Goal: Task Accomplishment & Management: Manage account settings

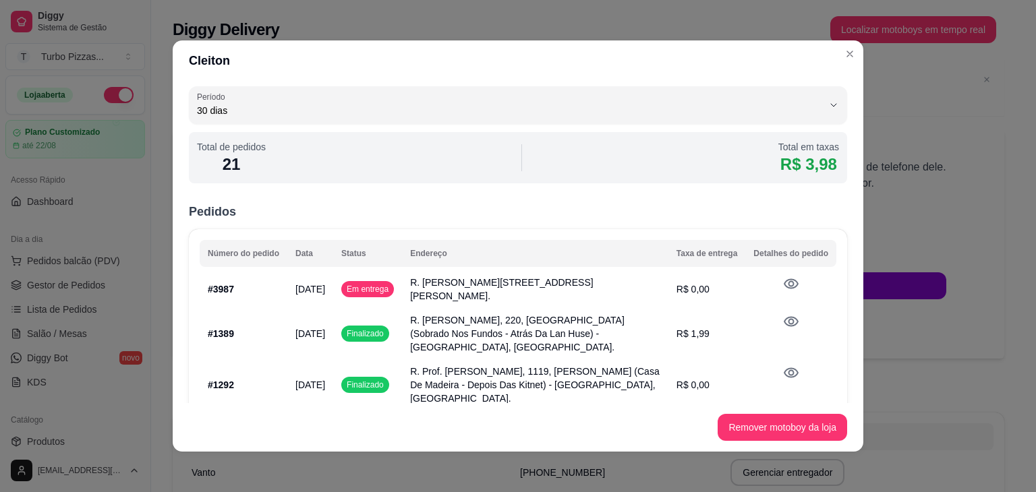
select select "30"
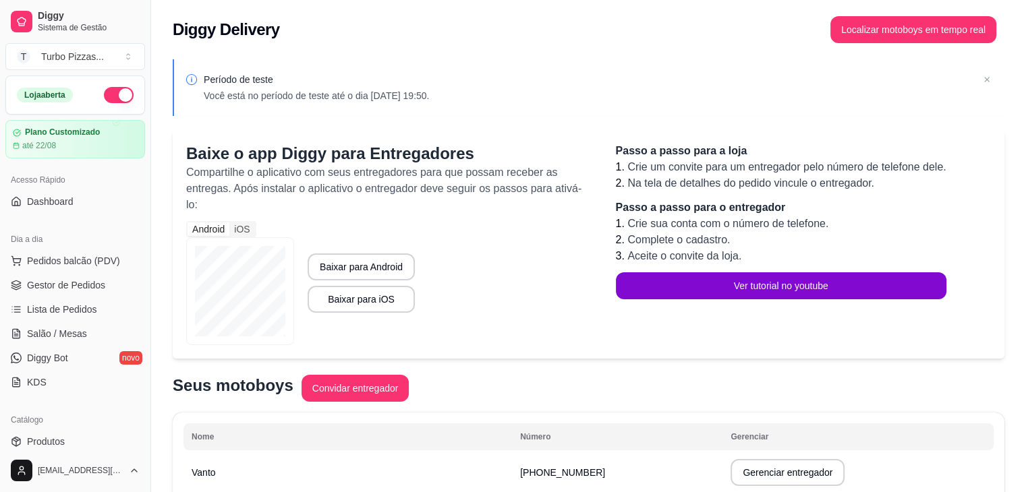
click at [843, 53] on div "Período de teste Você está no período de teste até o dia [DATE] 19:50. Baixe o …" at bounding box center [588, 379] width 875 height 656
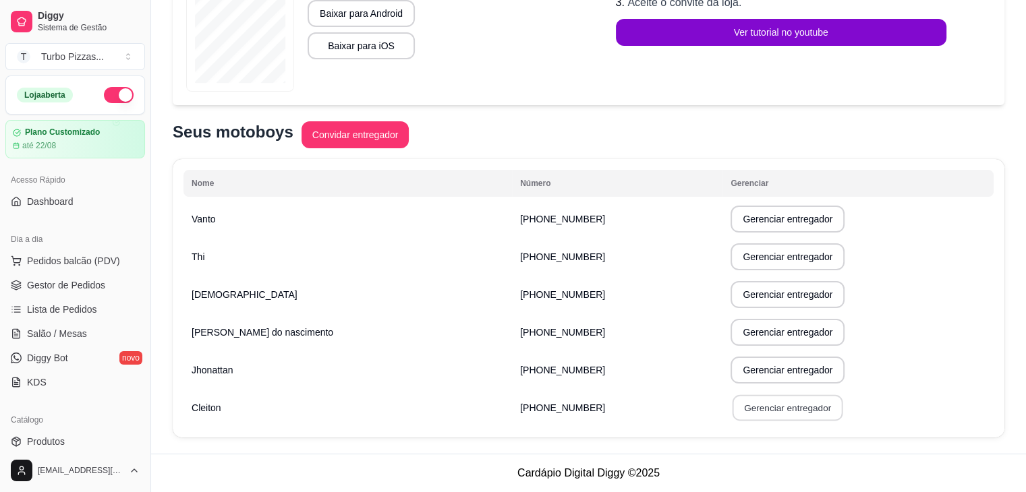
click at [769, 403] on button "Gerenciar entregador" at bounding box center [787, 408] width 111 height 26
select select "30"
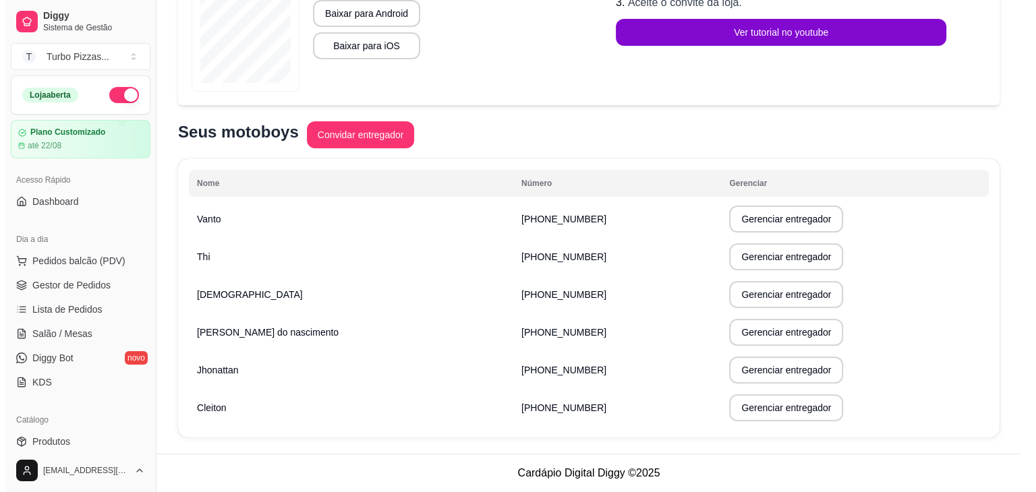
scroll to position [237, 0]
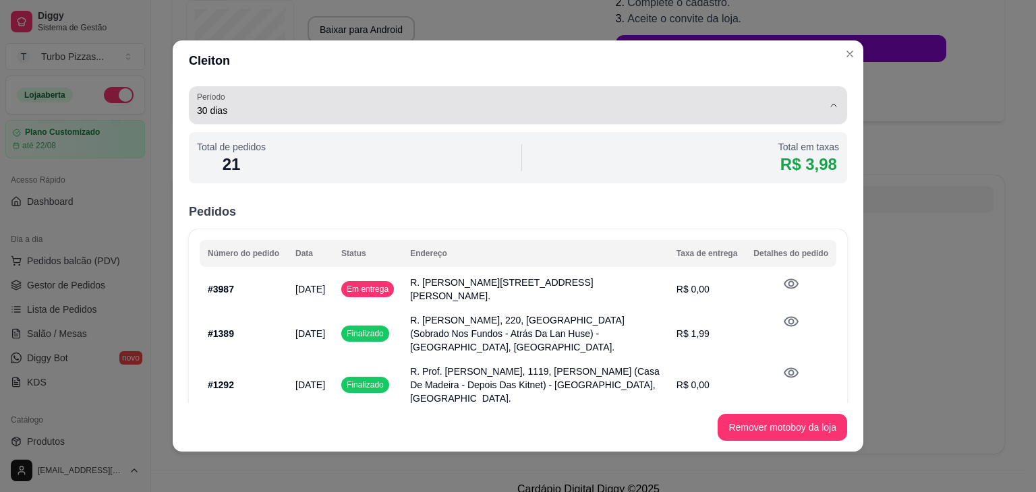
click at [796, 108] on span "30 dias" at bounding box center [510, 110] width 626 height 13
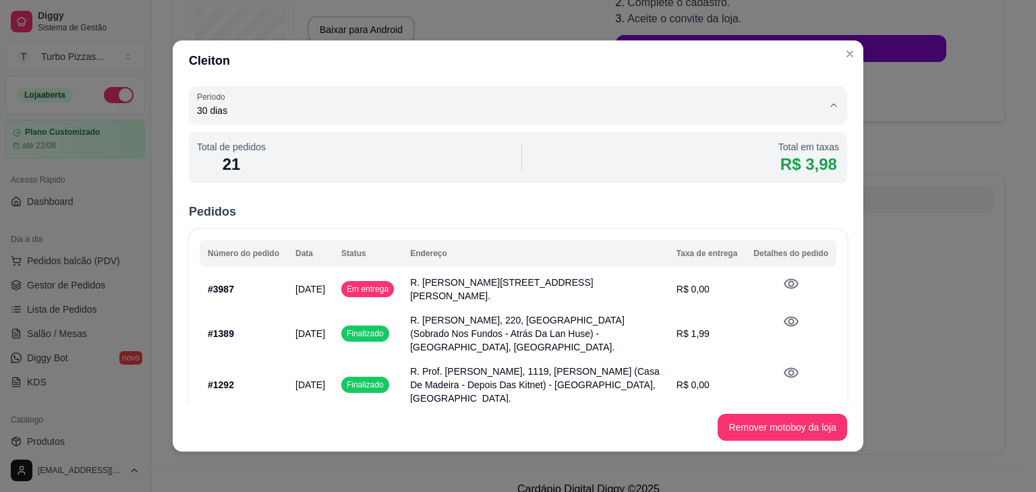
click at [306, 138] on span "1 dia" at bounding box center [501, 142] width 588 height 13
type input "1"
select select "1"
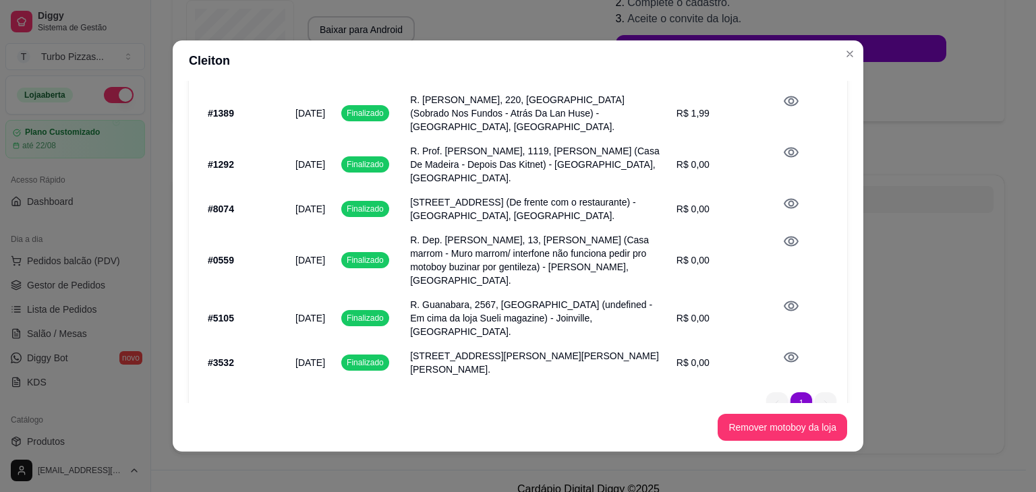
scroll to position [0, 0]
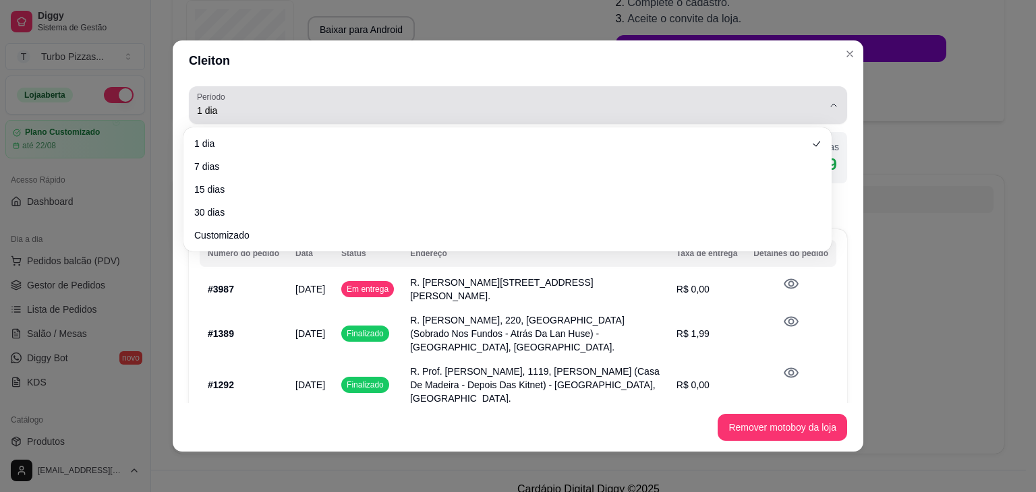
click at [828, 104] on icon "button" at bounding box center [833, 105] width 11 height 11
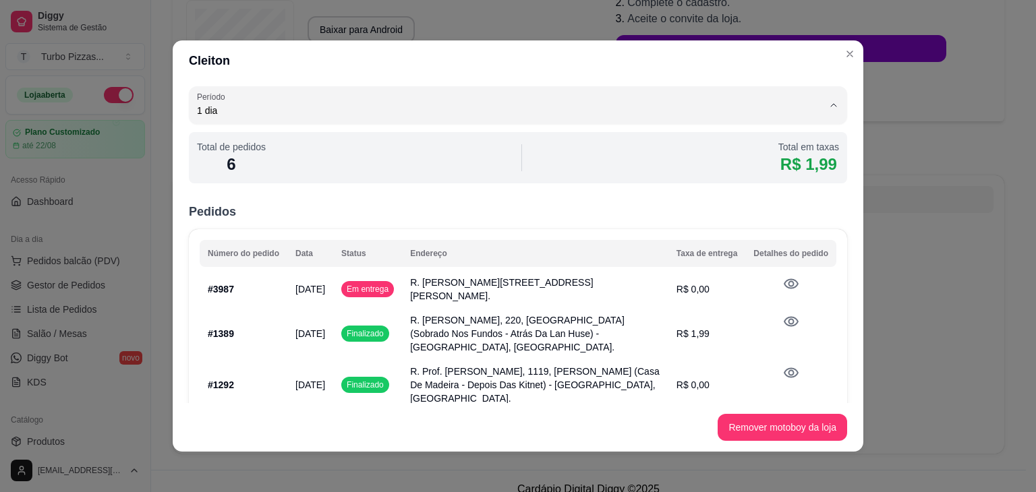
click at [216, 236] on span "Customizado" at bounding box center [501, 231] width 588 height 13
type input "0"
select select "0"
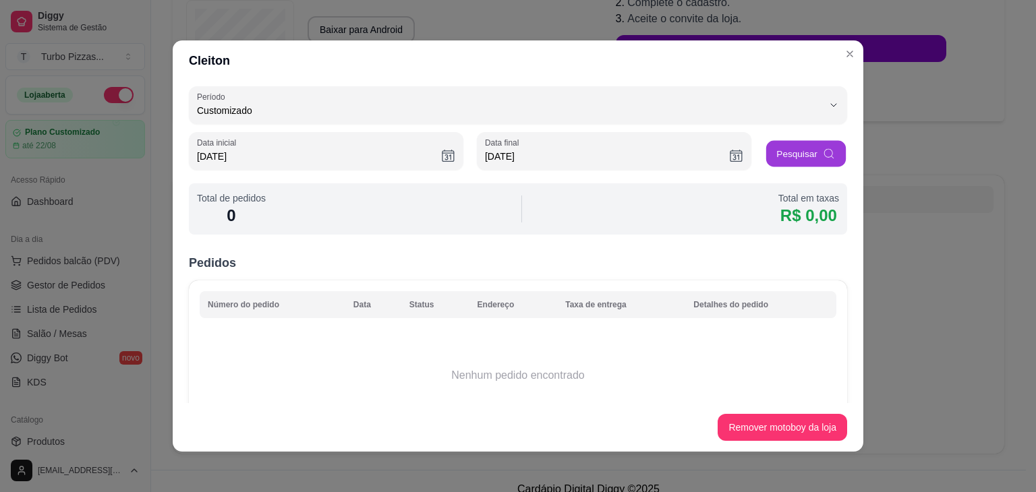
click at [822, 150] on icon "button" at bounding box center [828, 153] width 13 height 13
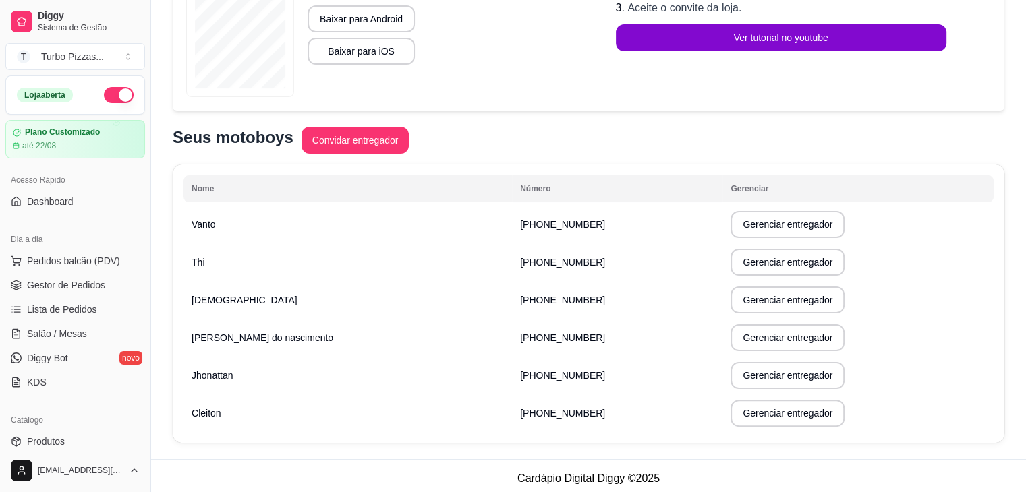
scroll to position [254, 0]
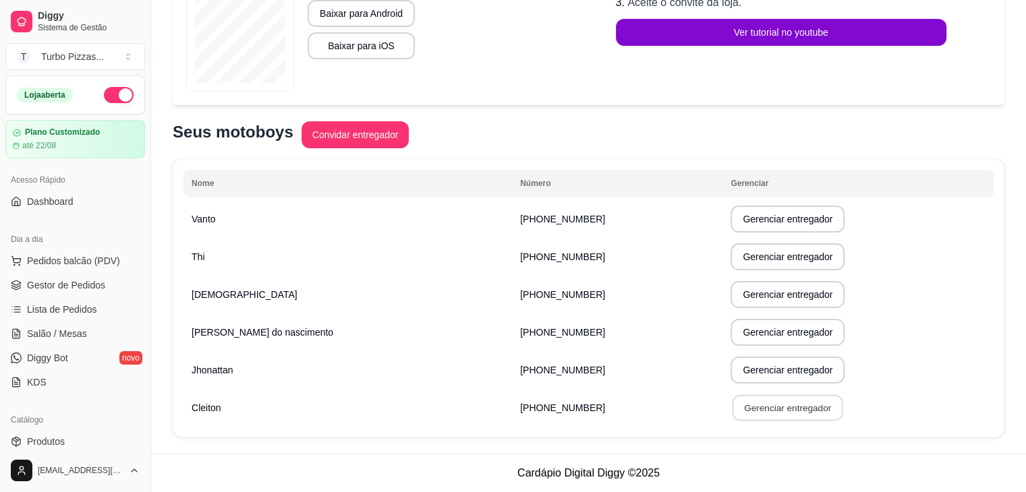
click at [755, 411] on button "Gerenciar entregador" at bounding box center [787, 408] width 111 height 26
select select "30"
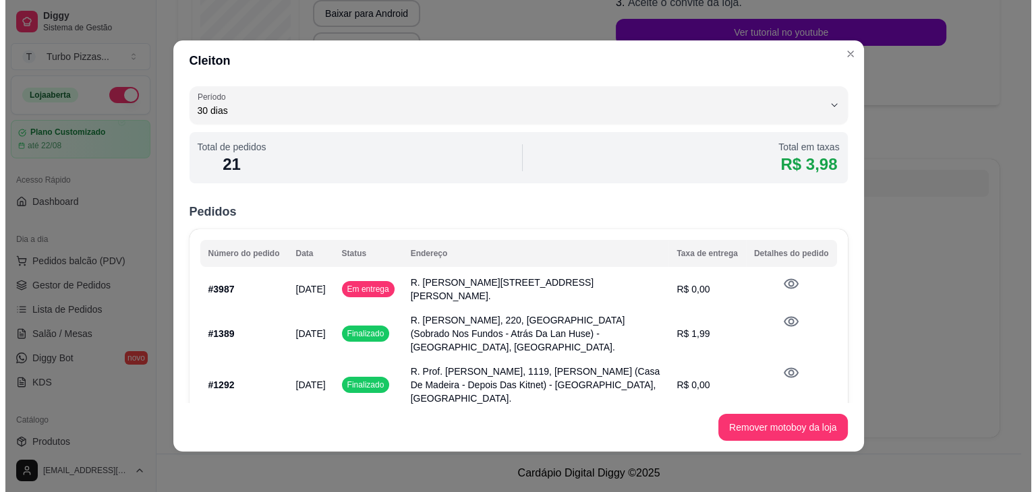
scroll to position [237, 0]
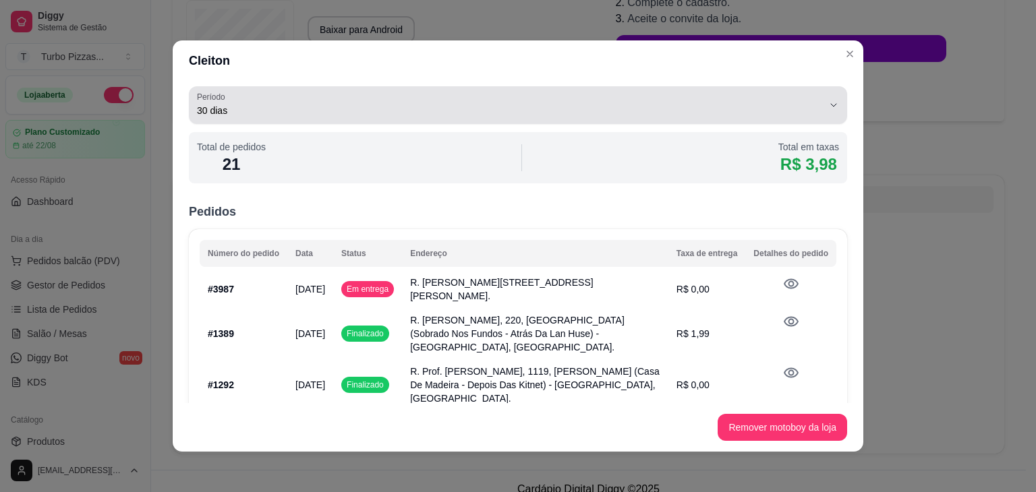
click at [661, 96] on div "30 dias" at bounding box center [510, 105] width 626 height 27
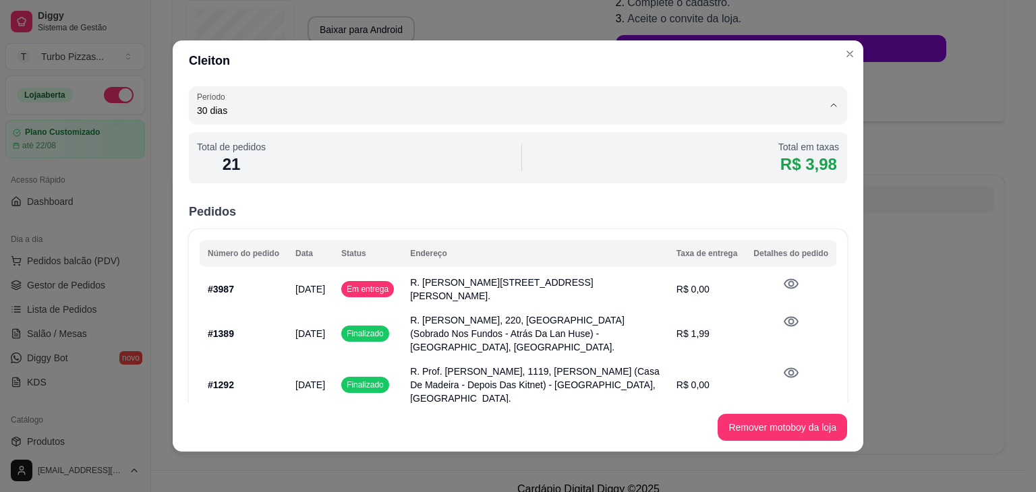
click at [407, 230] on span "Customizado" at bounding box center [501, 231] width 588 height 13
type input "0"
select select "0"
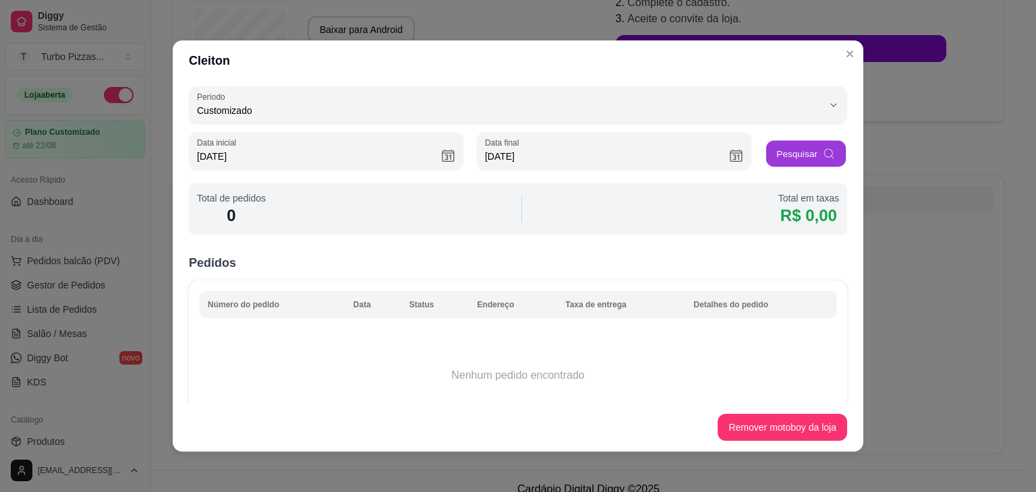
click at [790, 153] on button "Pesquisar" at bounding box center [806, 154] width 80 height 26
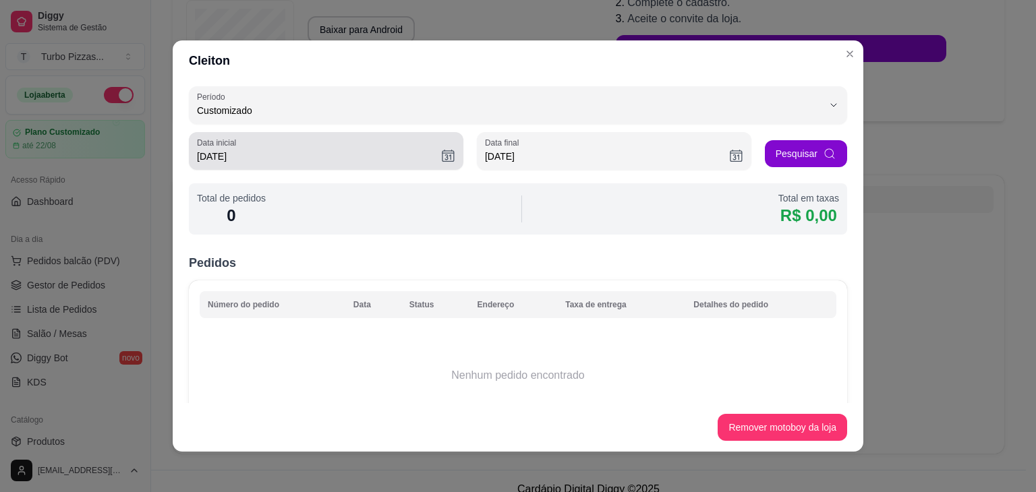
click at [409, 159] on input "[DATE]" at bounding box center [319, 156] width 244 height 13
click at [441, 158] on icon at bounding box center [448, 155] width 14 height 15
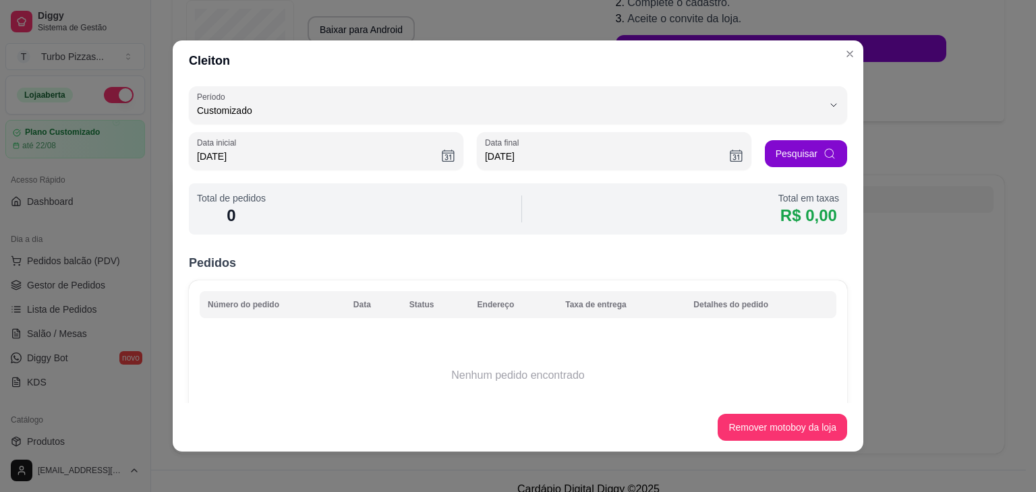
click at [249, 158] on input "[DATE]" at bounding box center [319, 156] width 244 height 13
type input "1"
type input "[DATE]"
click at [822, 152] on icon "button" at bounding box center [828, 153] width 13 height 13
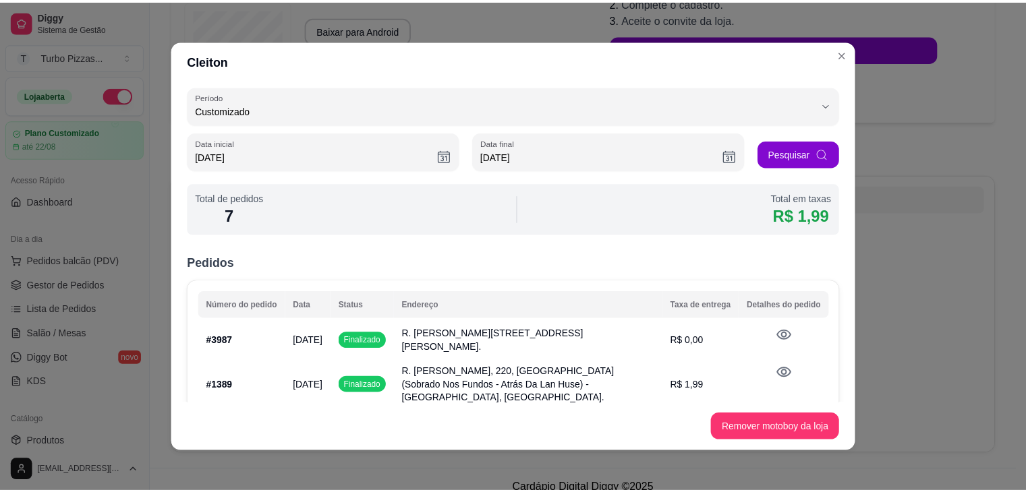
scroll to position [258, 0]
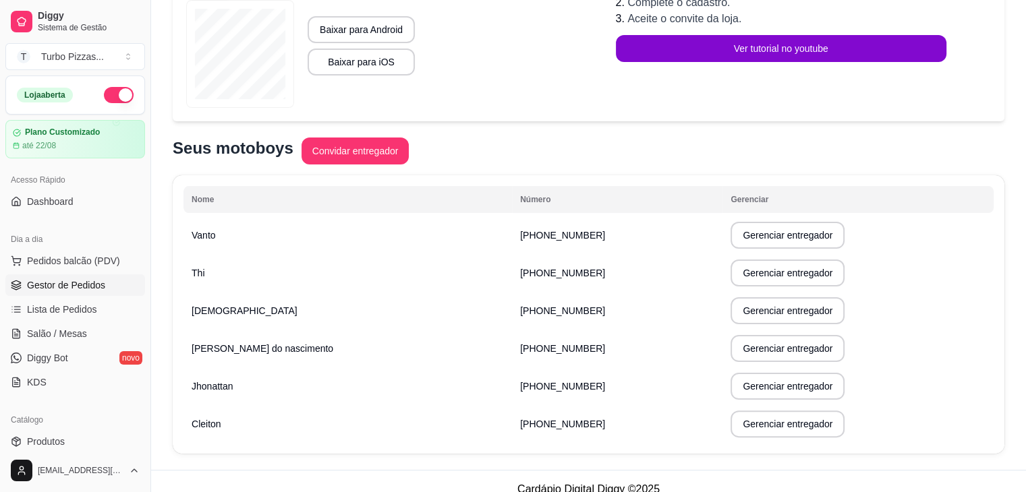
click at [71, 288] on span "Gestor de Pedidos" at bounding box center [66, 284] width 78 height 13
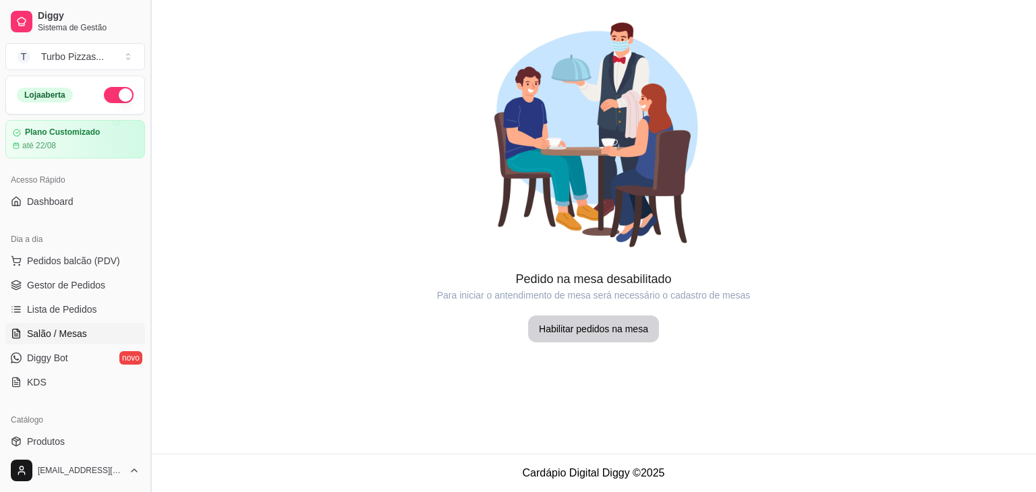
click at [146, 442] on button "Toggle Sidebar" at bounding box center [150, 246] width 11 height 492
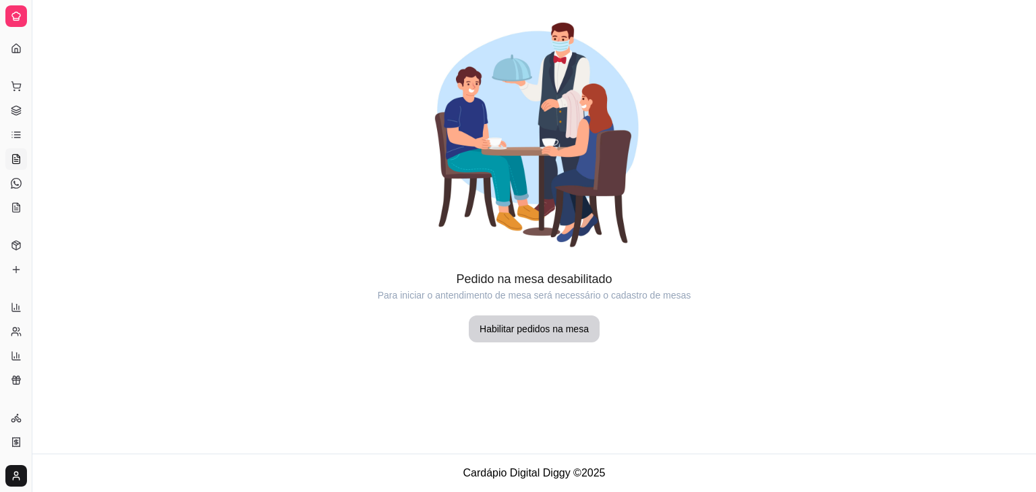
scroll to position [5, 0]
click at [32, 136] on button "Toggle Sidebar" at bounding box center [31, 246] width 11 height 492
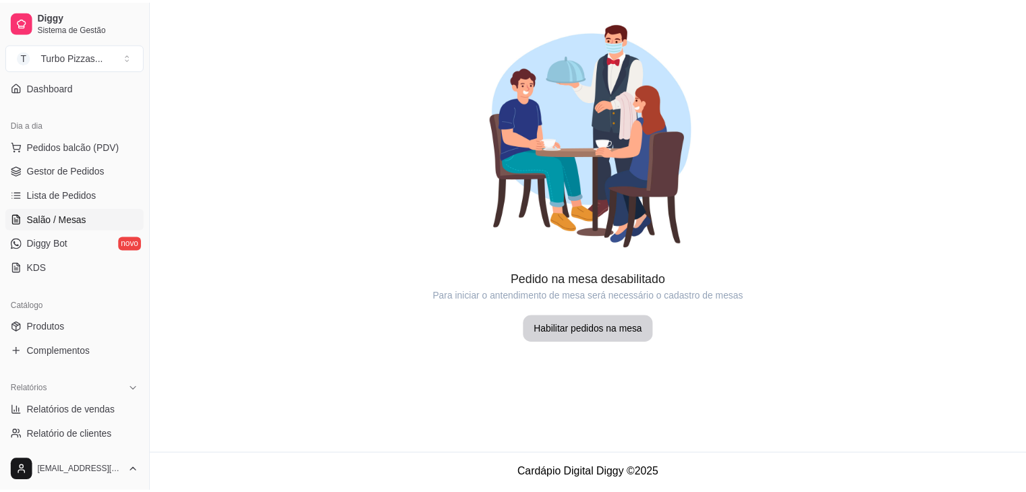
scroll to position [443, 0]
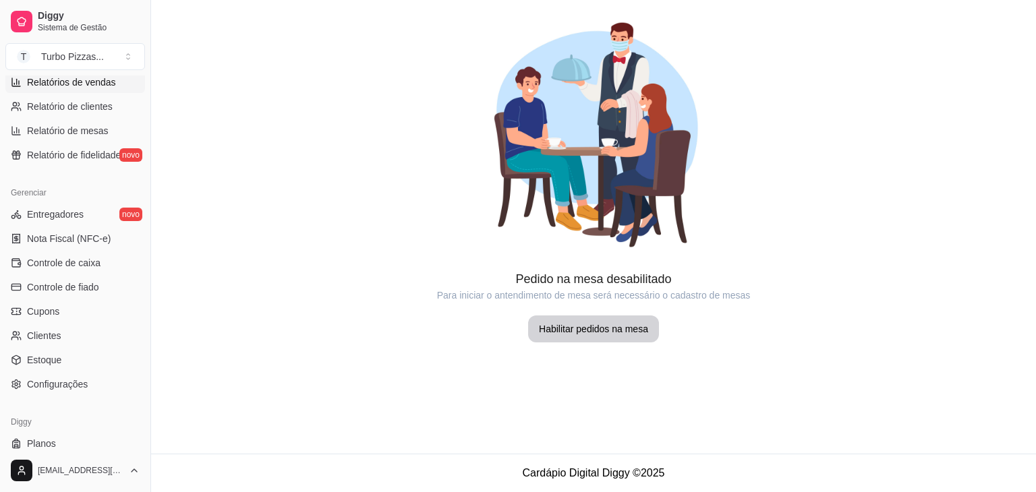
click at [81, 83] on span "Relatórios de vendas" at bounding box center [71, 82] width 89 height 13
select select "ALL"
select select "0"
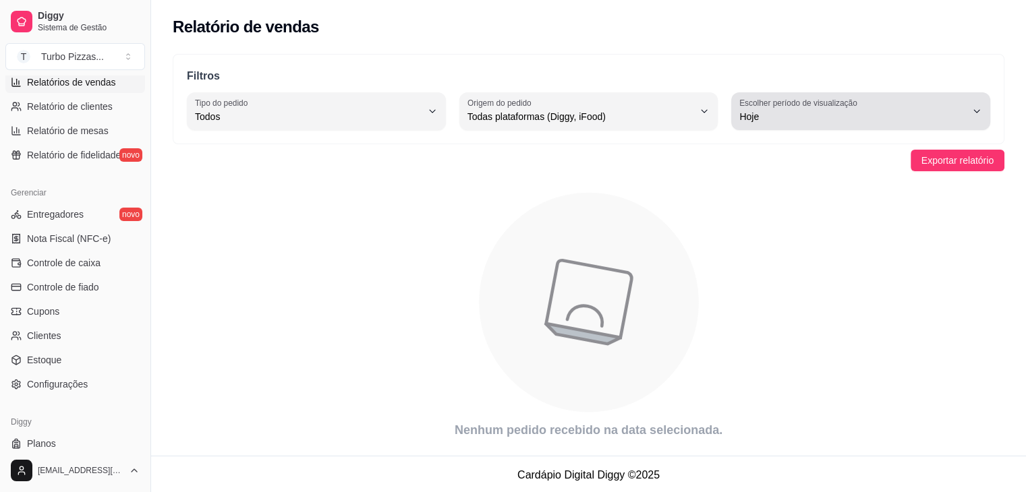
click at [777, 119] on span "Hoje" at bounding box center [852, 116] width 227 height 13
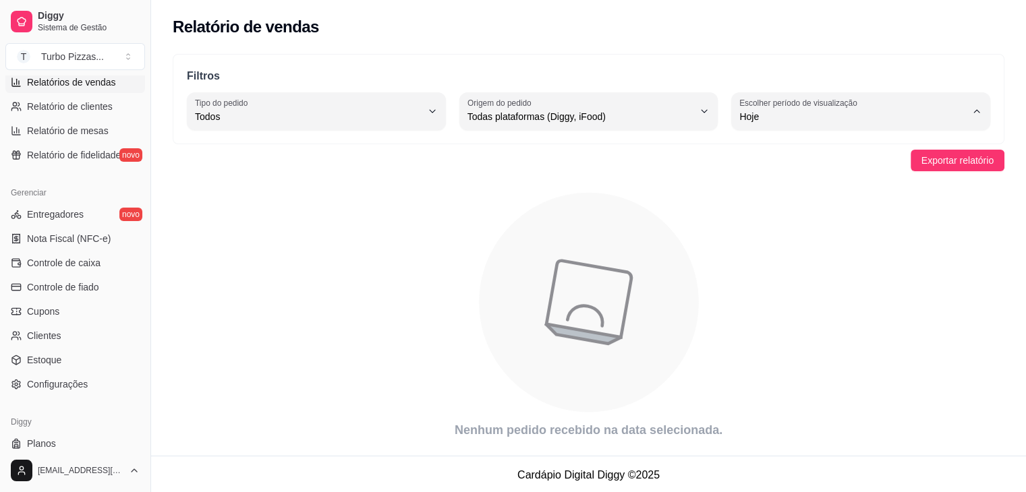
click at [779, 282] on span "Customizado" at bounding box center [853, 280] width 214 height 13
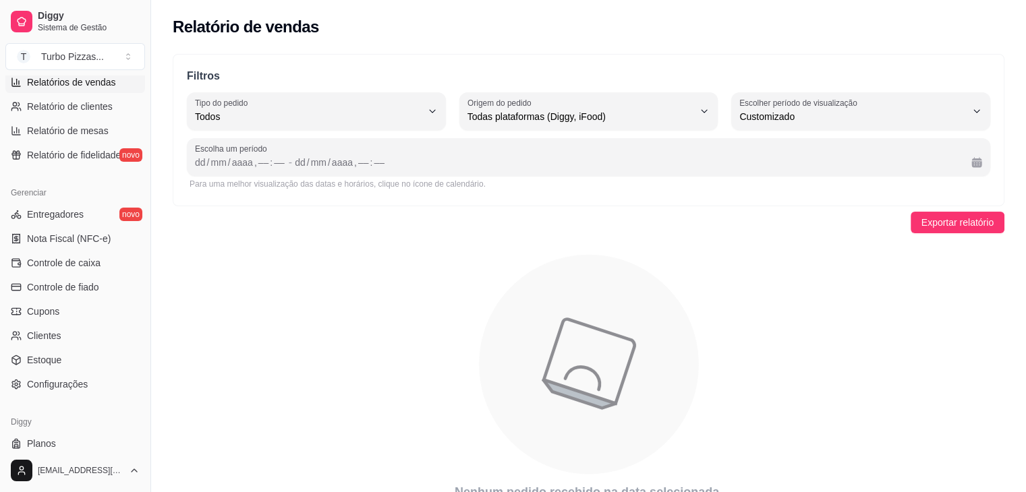
type input "-1"
select select "-1"
click at [204, 162] on div "dd" at bounding box center [200, 162] width 13 height 13
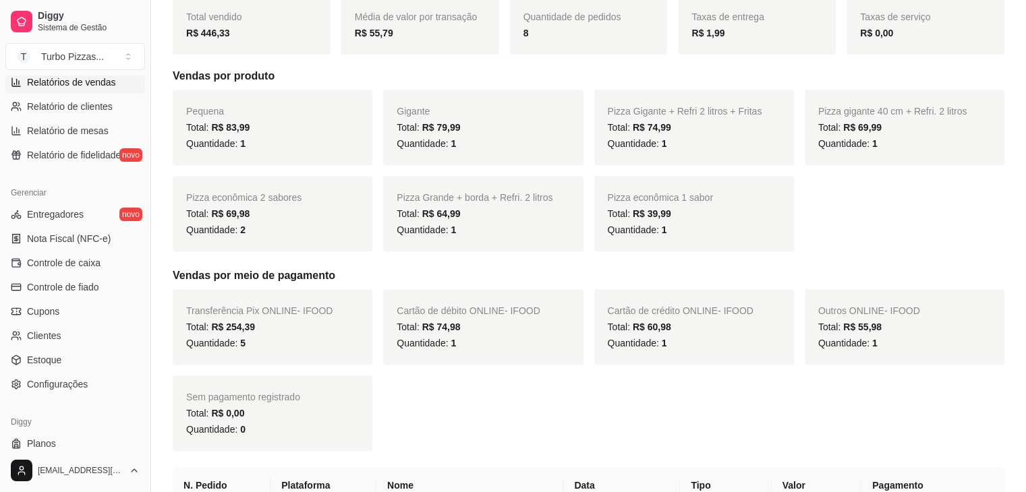
scroll to position [254, 0]
drag, startPoint x: 293, startPoint y: 142, endPoint x: 227, endPoint y: 150, distance: 66.6
click at [195, 140] on div "Quantidade: 1" at bounding box center [272, 142] width 173 height 16
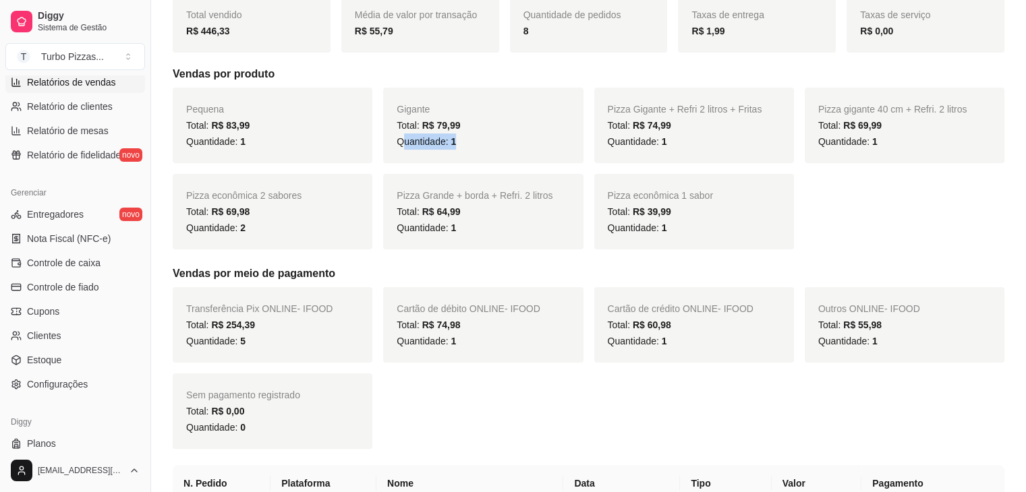
drag, startPoint x: 456, startPoint y: 139, endPoint x: 429, endPoint y: 144, distance: 27.4
click at [405, 139] on div "Quantidade: 1" at bounding box center [482, 142] width 173 height 16
drag, startPoint x: 678, startPoint y: 144, endPoint x: 606, endPoint y: 144, distance: 71.5
click at [606, 144] on div "Pizza Gigante + Refri 2 litros + Fritas Total: R$ 74,99 Quantidade: 1" at bounding box center [694, 126] width 200 height 76
drag, startPoint x: 894, startPoint y: 134, endPoint x: 844, endPoint y: 140, distance: 50.2
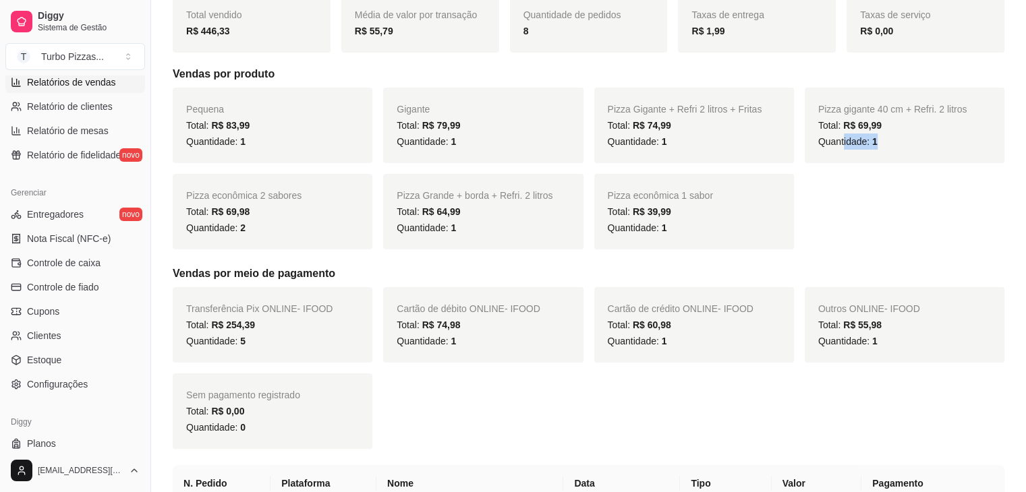
click at [844, 140] on div "Quantidade: 1" at bounding box center [904, 142] width 173 height 16
drag, startPoint x: 670, startPoint y: 227, endPoint x: 615, endPoint y: 232, distance: 54.8
click at [615, 232] on div "Quantidade: 1" at bounding box center [694, 228] width 173 height 16
drag, startPoint x: 440, startPoint y: 227, endPoint x: 339, endPoint y: 233, distance: 100.6
click at [421, 230] on div "Quantidade: 1" at bounding box center [482, 228] width 173 height 16
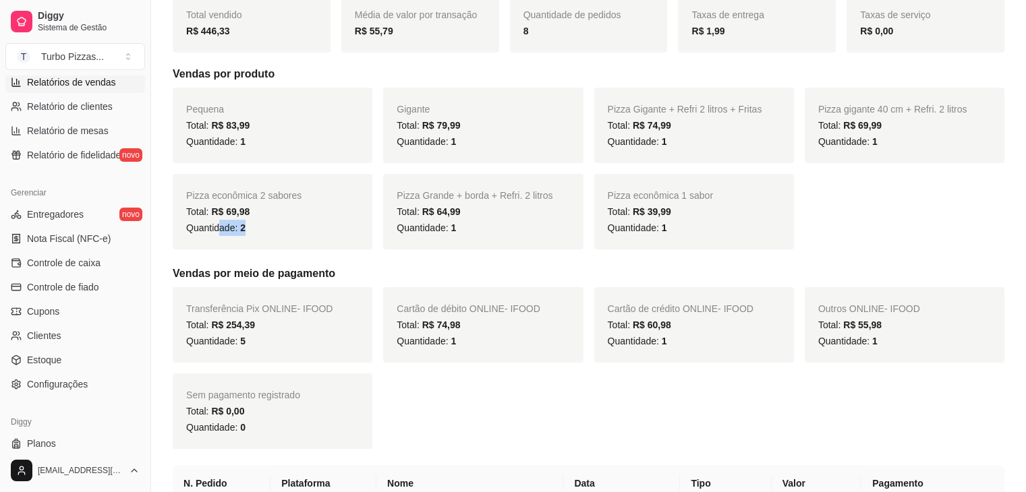
drag, startPoint x: 278, startPoint y: 220, endPoint x: 220, endPoint y: 227, distance: 57.8
click at [220, 227] on div "Quantidade: 2" at bounding box center [272, 228] width 173 height 16
click at [889, 235] on div "Pequena Total: R$ 83,99 Quantidade: 1 Gigante Total: R$ 79,99 Quantidade: 1 Piz…" at bounding box center [588, 169] width 831 height 162
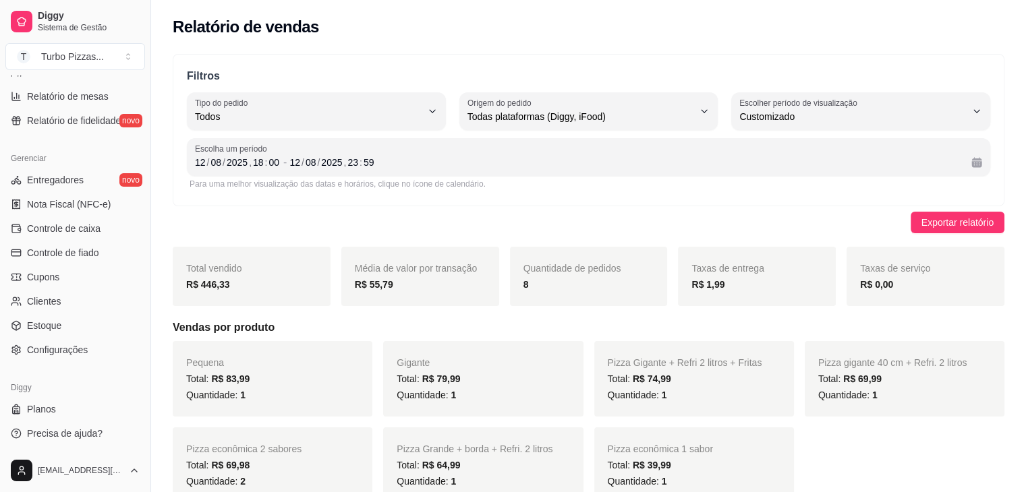
scroll to position [477, 0]
click at [60, 179] on span "Entregadores" at bounding box center [55, 179] width 57 height 13
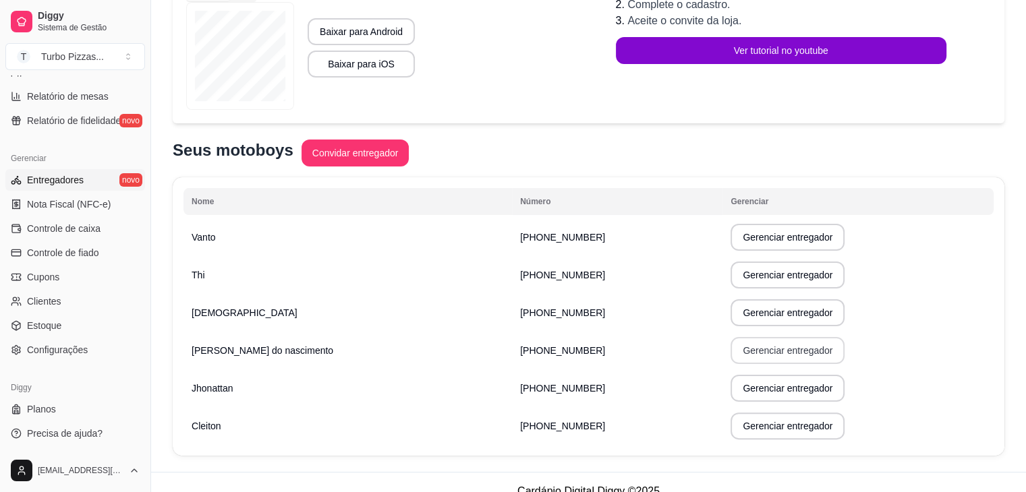
scroll to position [254, 0]
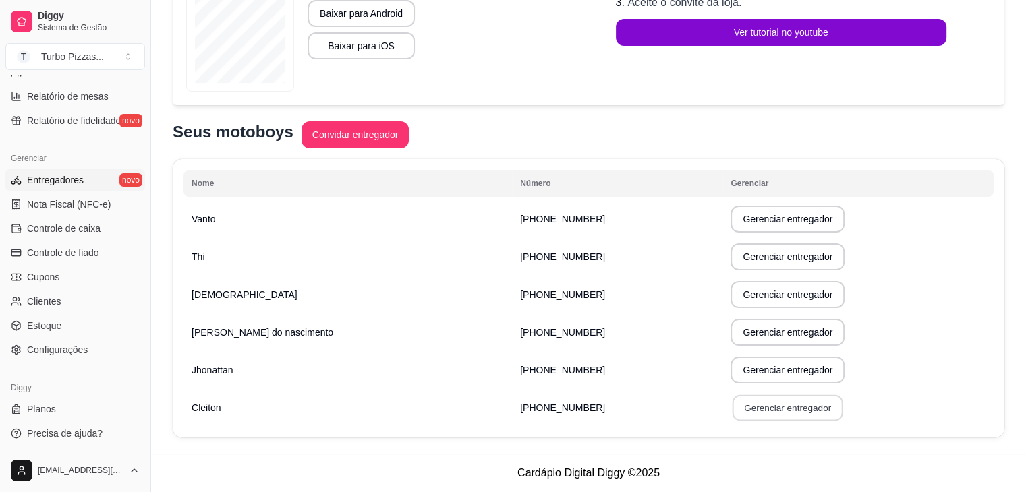
click at [763, 412] on button "Gerenciar entregador" at bounding box center [787, 408] width 111 height 26
select select "30"
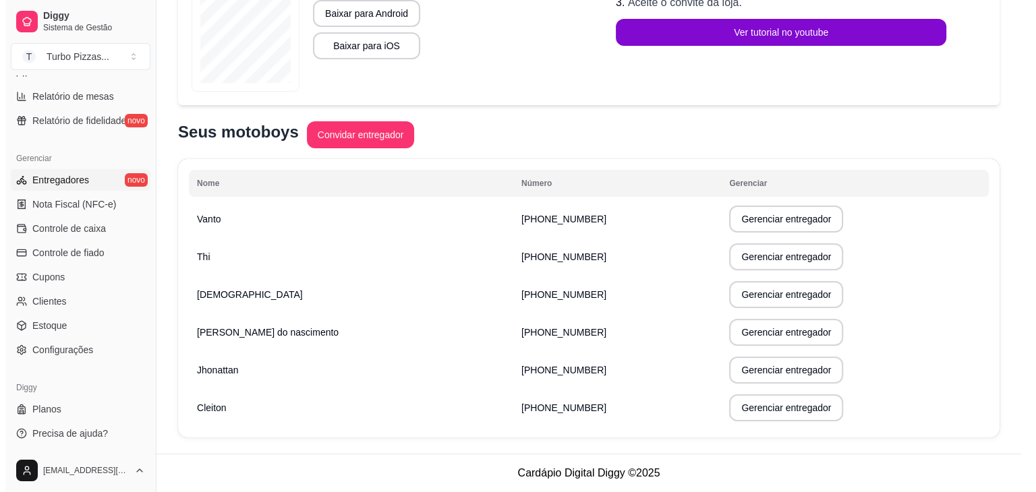
scroll to position [237, 0]
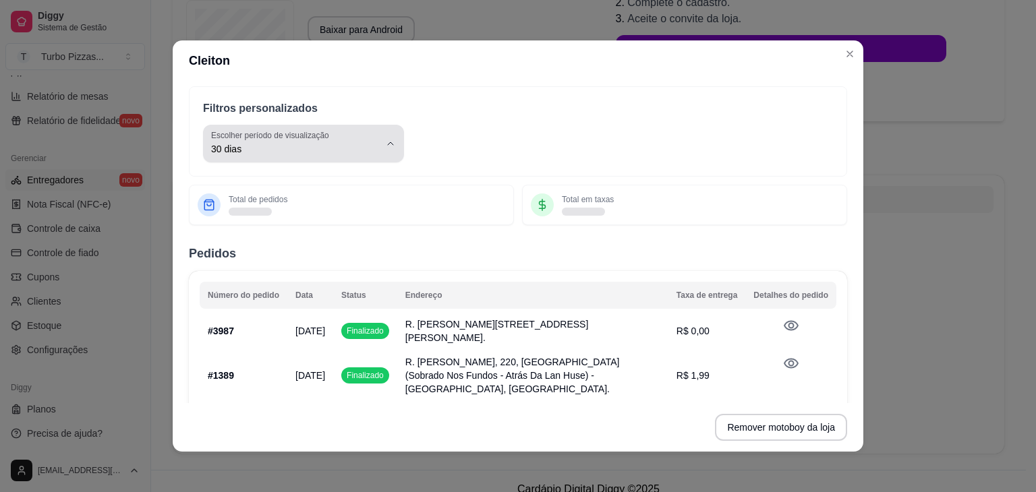
click at [302, 154] on span "30 dias" at bounding box center [295, 148] width 169 height 13
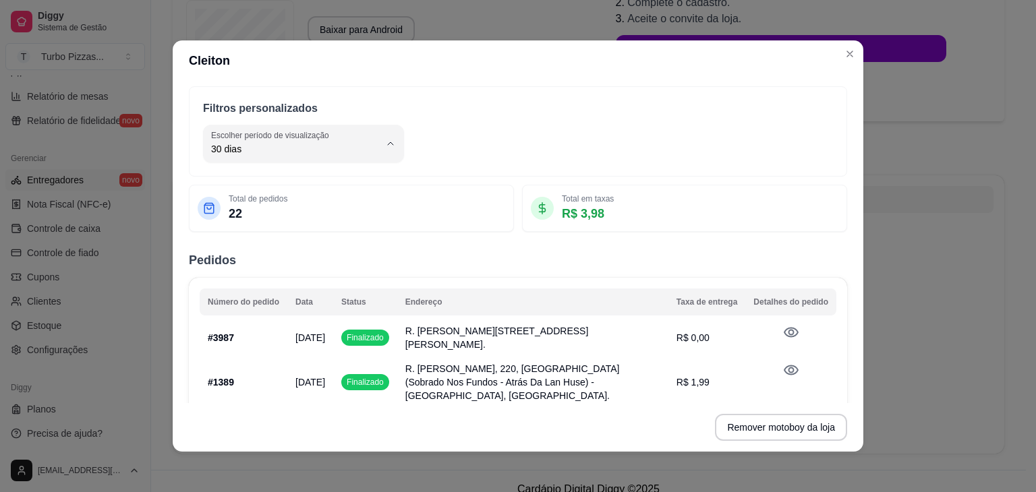
click at [266, 183] on span "Hoje" at bounding box center [290, 181] width 156 height 13
type input "0"
select select "0"
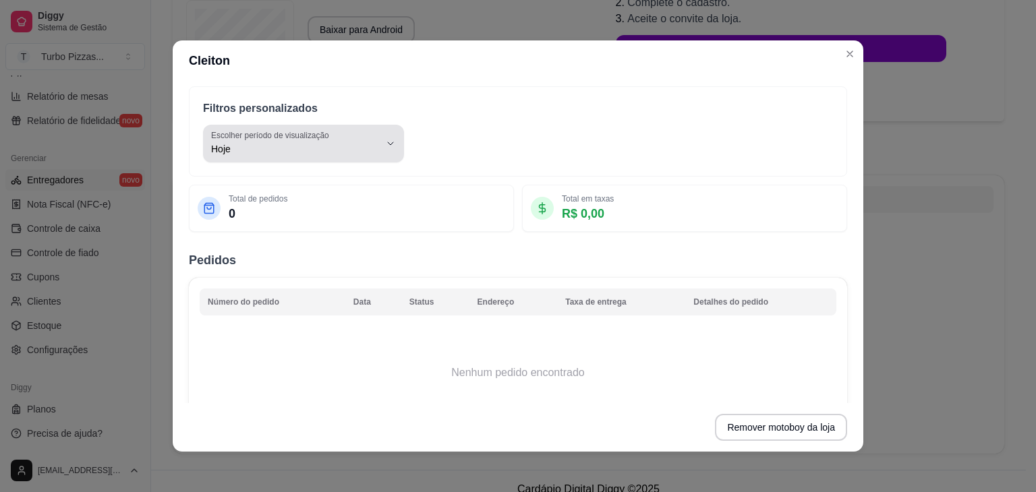
click at [292, 149] on span "Hoje" at bounding box center [295, 148] width 169 height 13
click at [262, 204] on span "Ontem" at bounding box center [290, 203] width 156 height 13
type input "1"
select select "1"
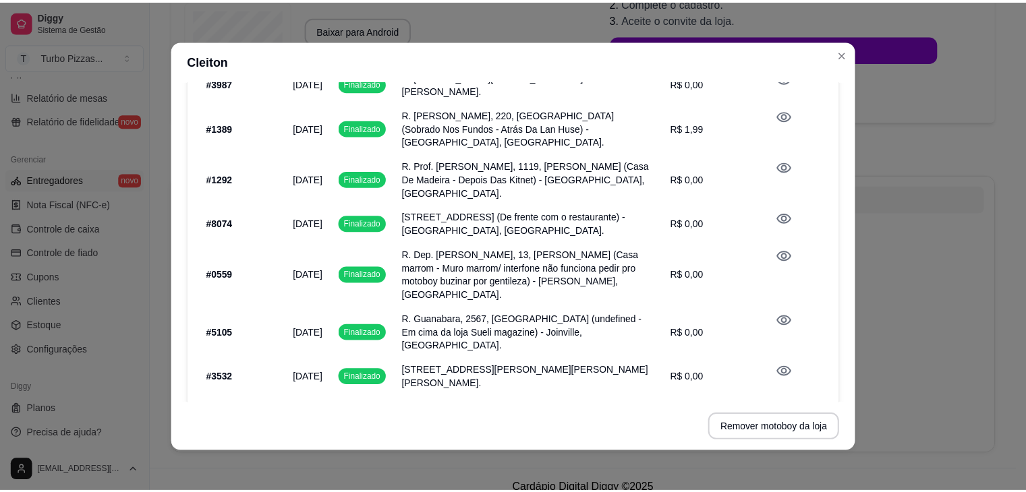
scroll to position [0, 0]
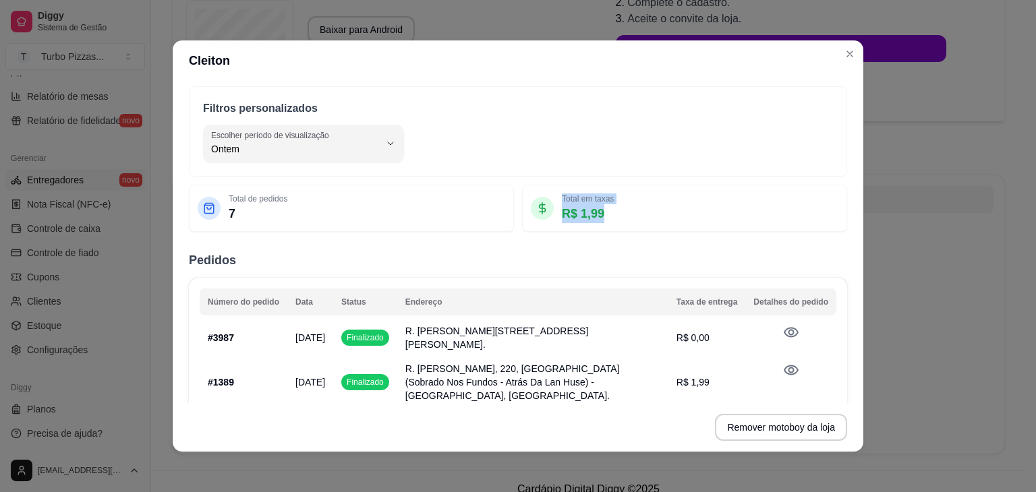
drag, startPoint x: 601, startPoint y: 208, endPoint x: 543, endPoint y: 208, distance: 58.0
click at [543, 208] on div "Total em taxas R$ 1,99" at bounding box center [684, 209] width 307 height 30
